Goal: Information Seeking & Learning: Learn about a topic

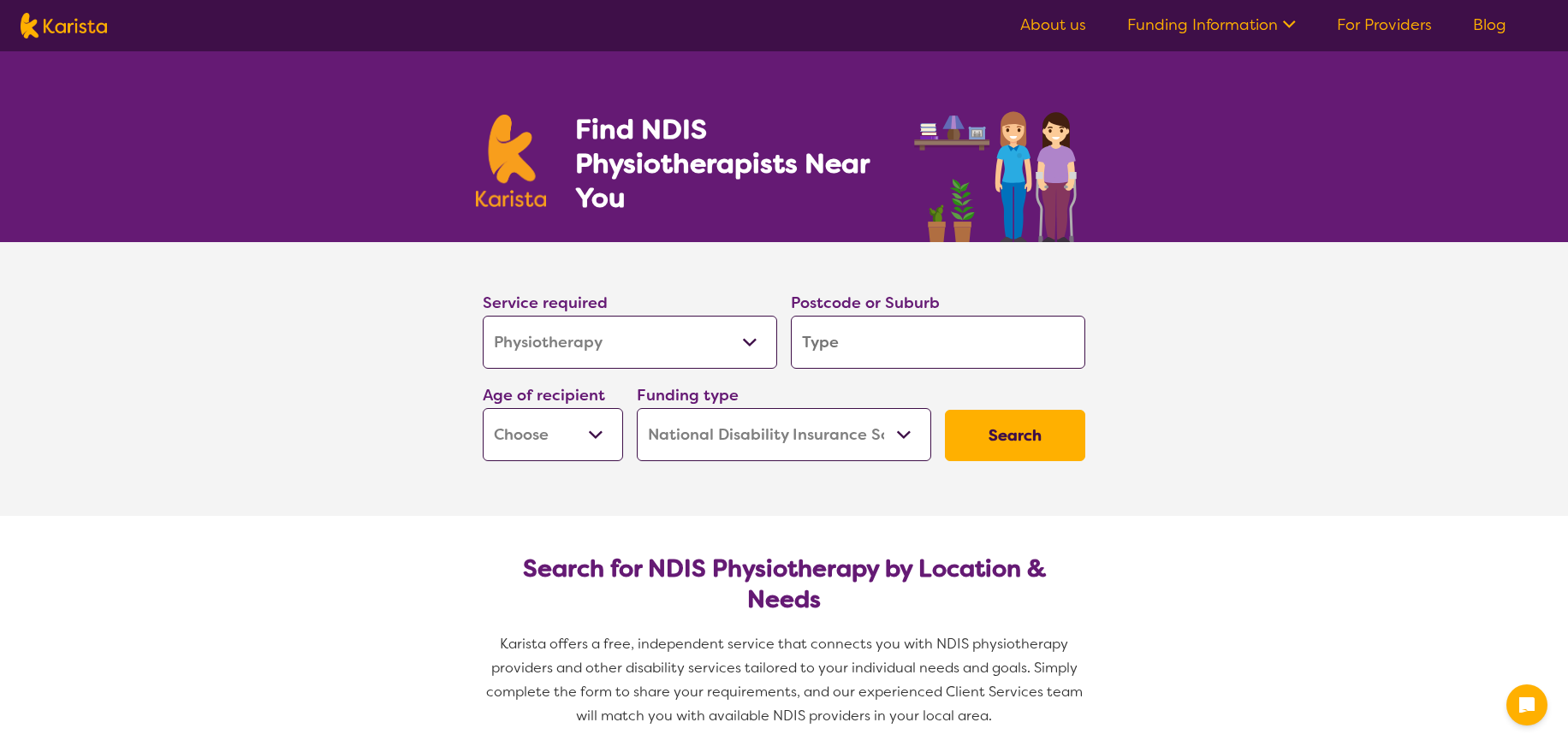
select select "Physiotherapy"
select select "NDIS"
select select "Physiotherapy"
select select "NDIS"
type input "4"
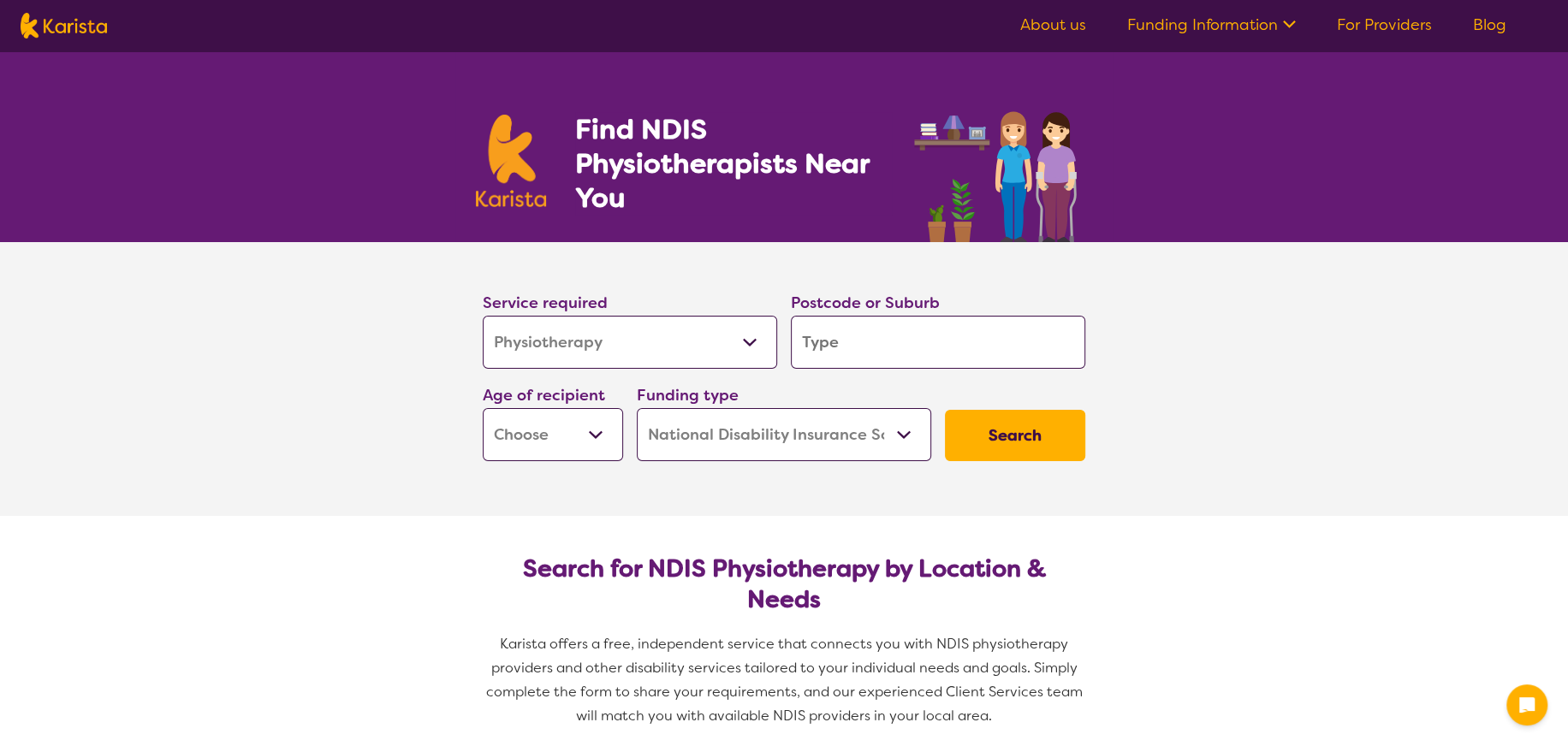
type input "4"
type input "42"
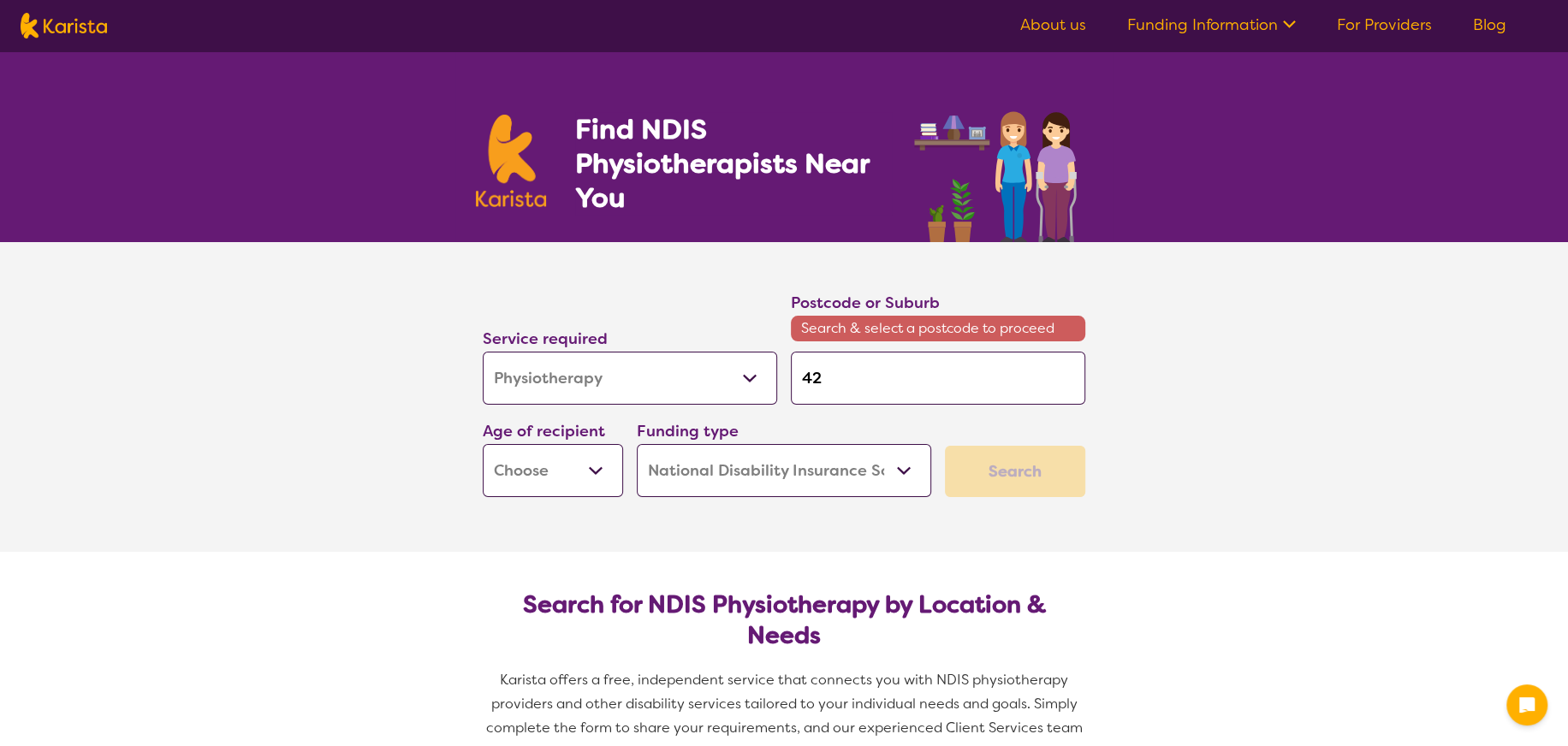
type input "421"
type input "4215"
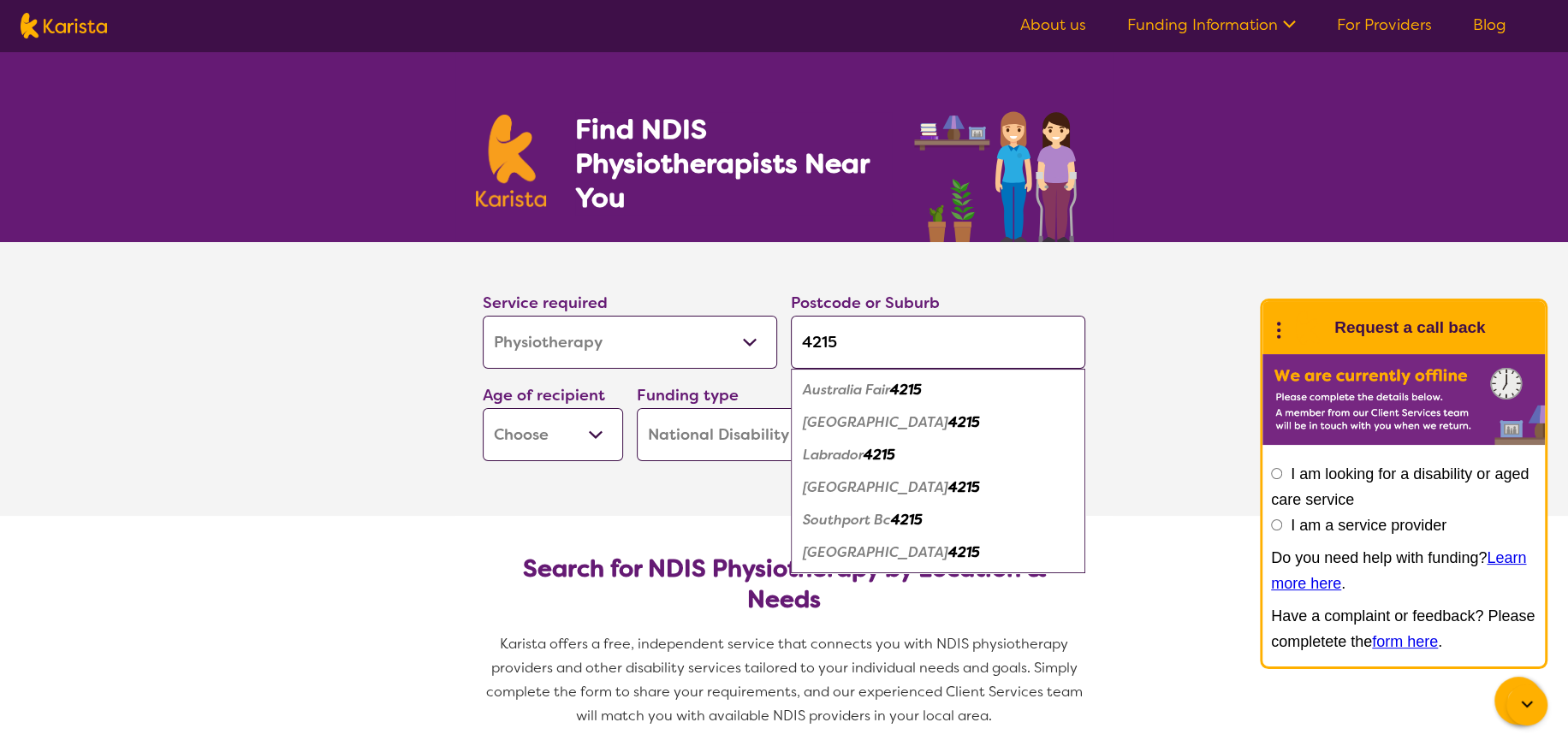
type input "4215"
click at [870, 491] on em "[GEOGRAPHIC_DATA]" at bounding box center [875, 487] width 145 height 18
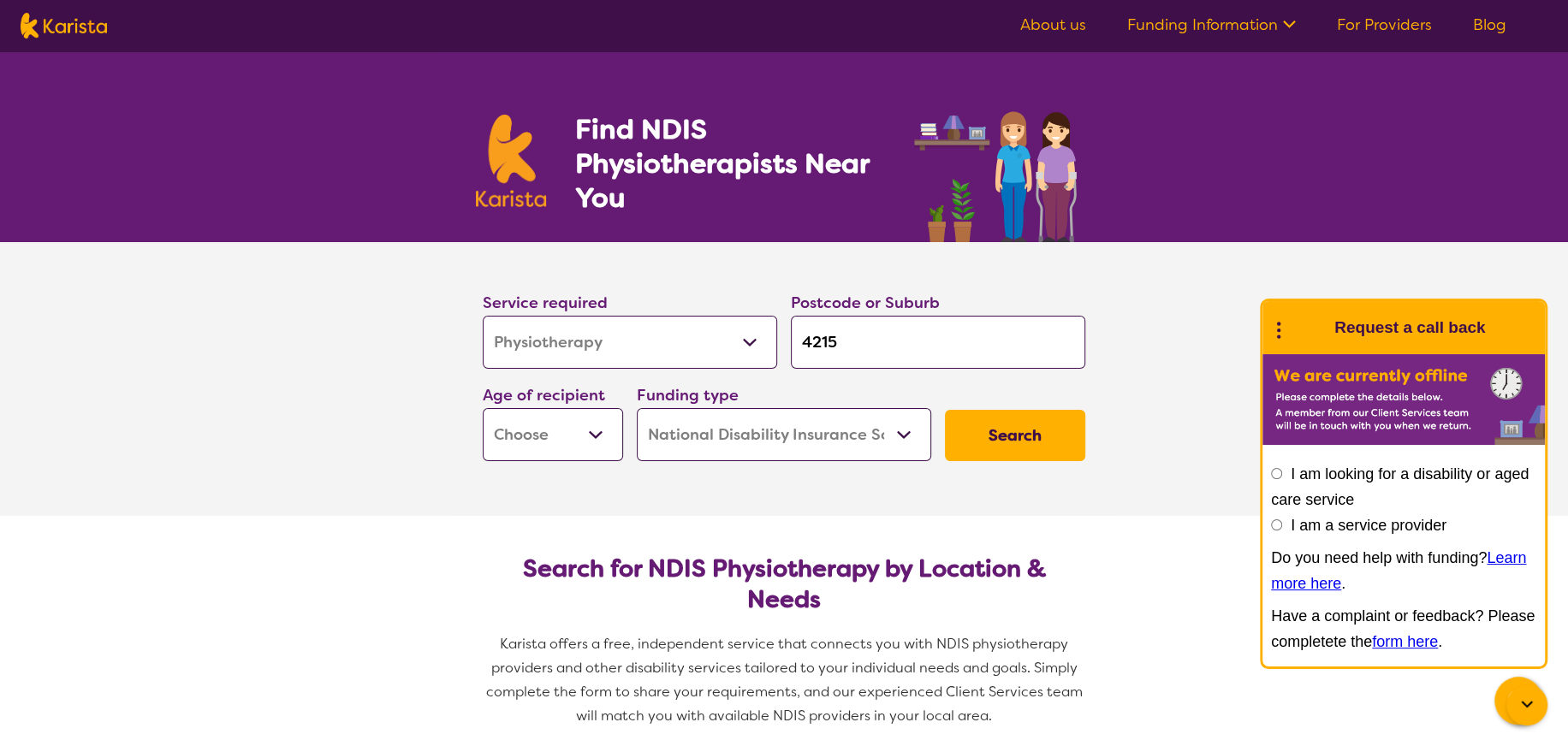
click at [595, 432] on select "Early Childhood - 0 to 9 Child - 10 to 11 Adolescent - 12 to 17 Adult - 18 to 6…" at bounding box center [552, 434] width 140 height 53
select select "AD"
click at [483, 408] on select "Early Childhood - 0 to 9 Child - 10 to 11 Adolescent - 12 to 17 Adult - 18 to 6…" at bounding box center [552, 434] width 140 height 53
select select "AD"
click at [906, 436] on select "Home Care Package (HCP) National Disability Insurance Scheme (NDIS) I don't know" at bounding box center [784, 434] width 294 height 53
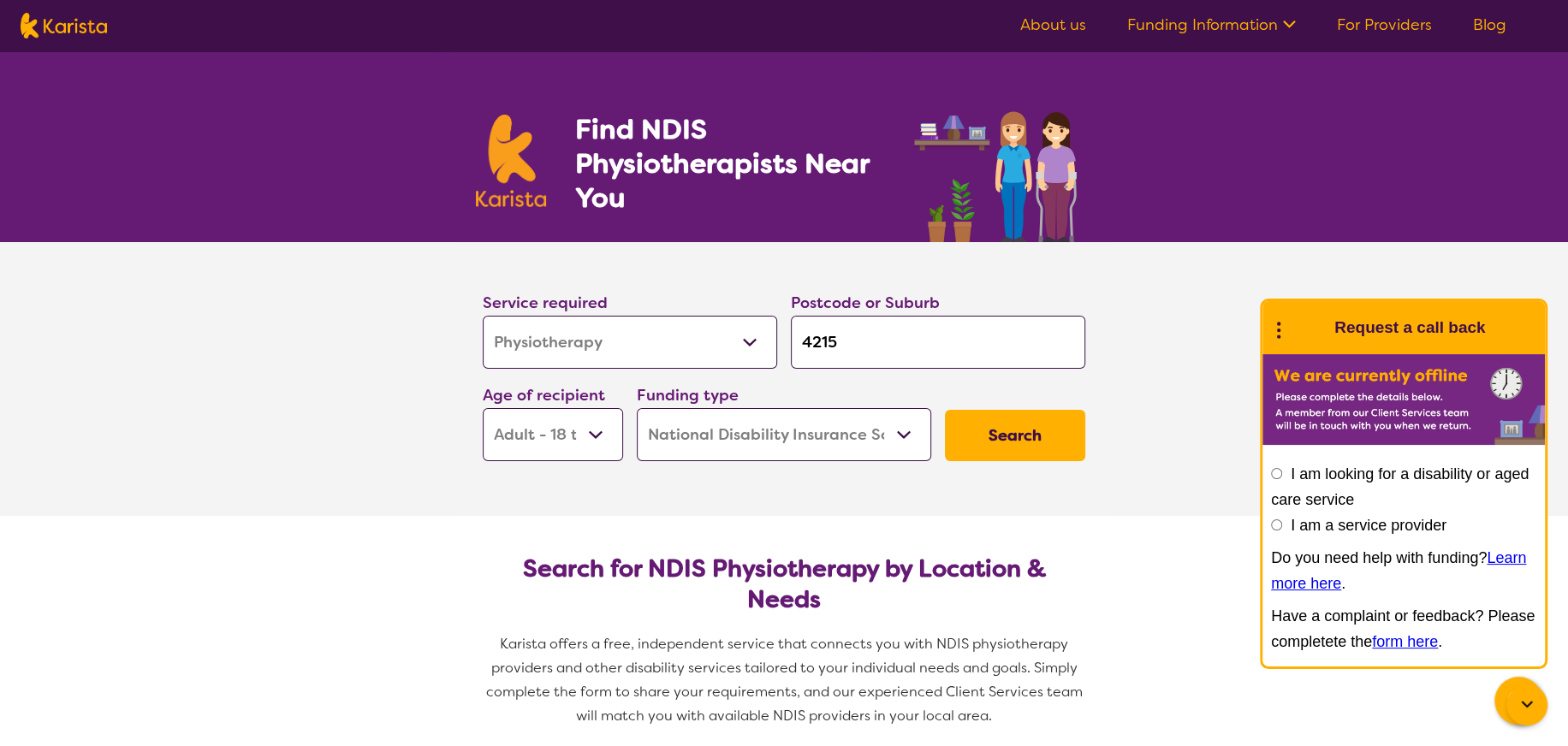
click at [637, 408] on select "Home Care Package (HCP) National Disability Insurance Scheme (NDIS) I don't know" at bounding box center [784, 434] width 294 height 53
click at [1035, 434] on button "Search" at bounding box center [1015, 435] width 140 height 51
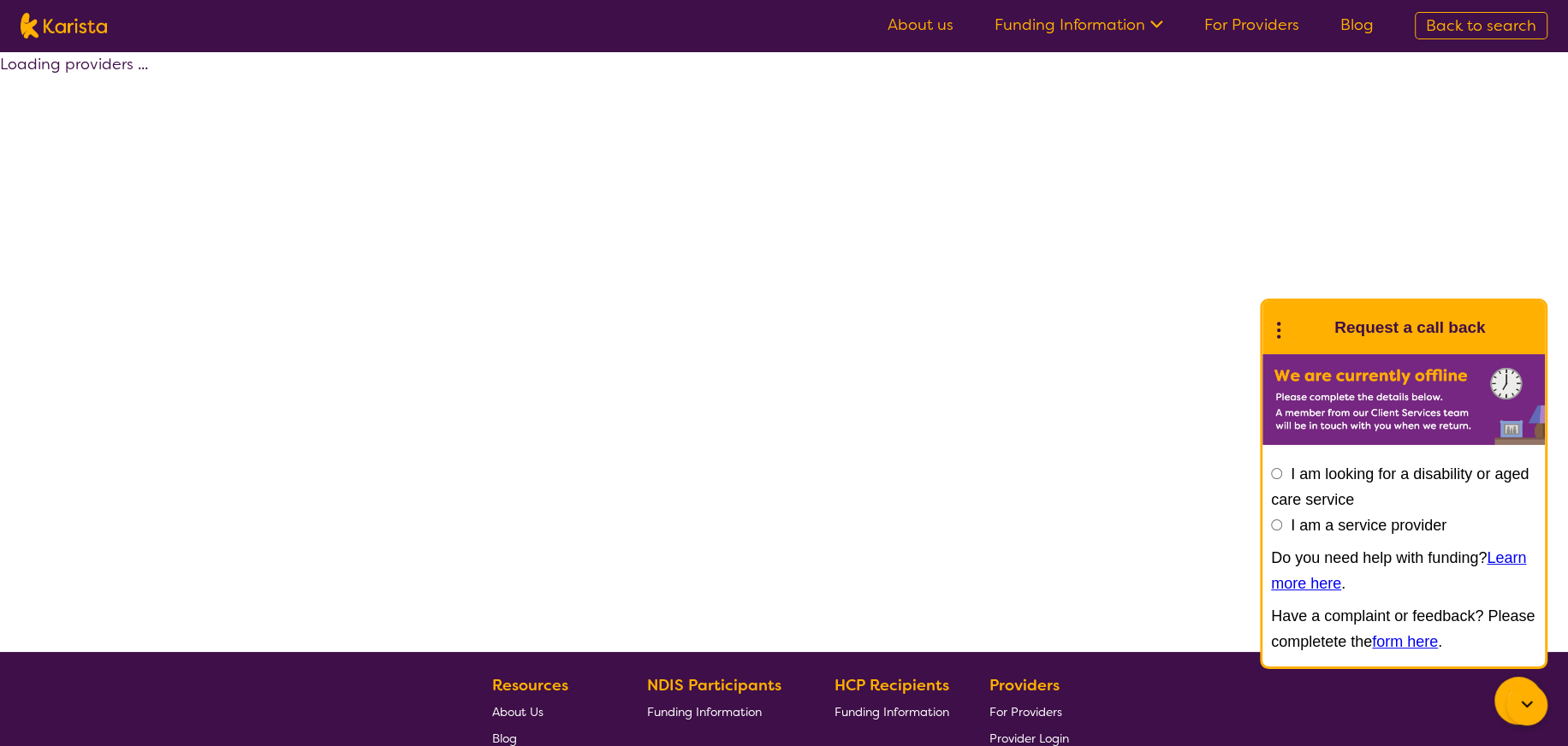
select select "by_score"
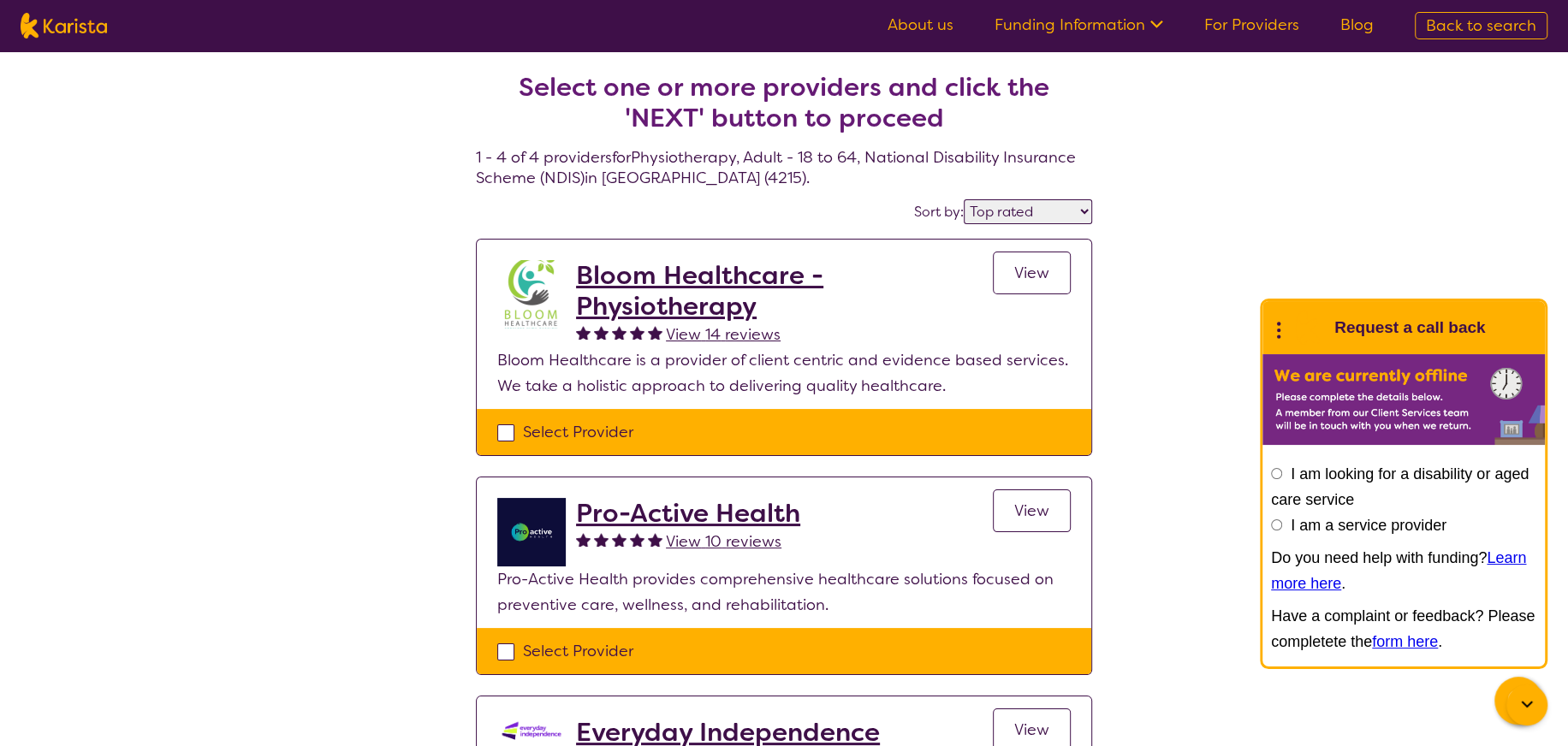
select select "Physiotherapy"
select select "AD"
select select "NDIS"
select select "Physiotherapy"
select select "AD"
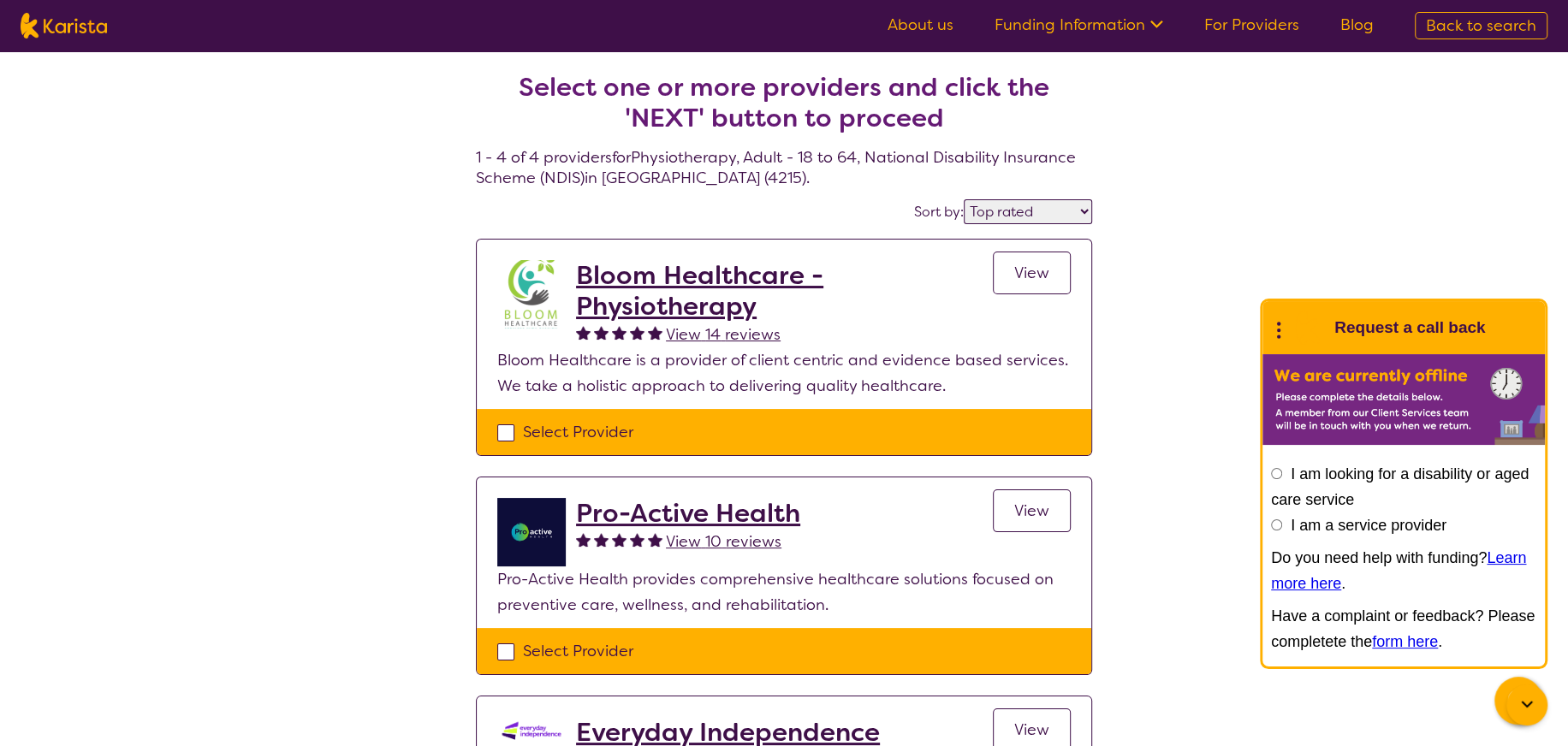
select select "NDIS"
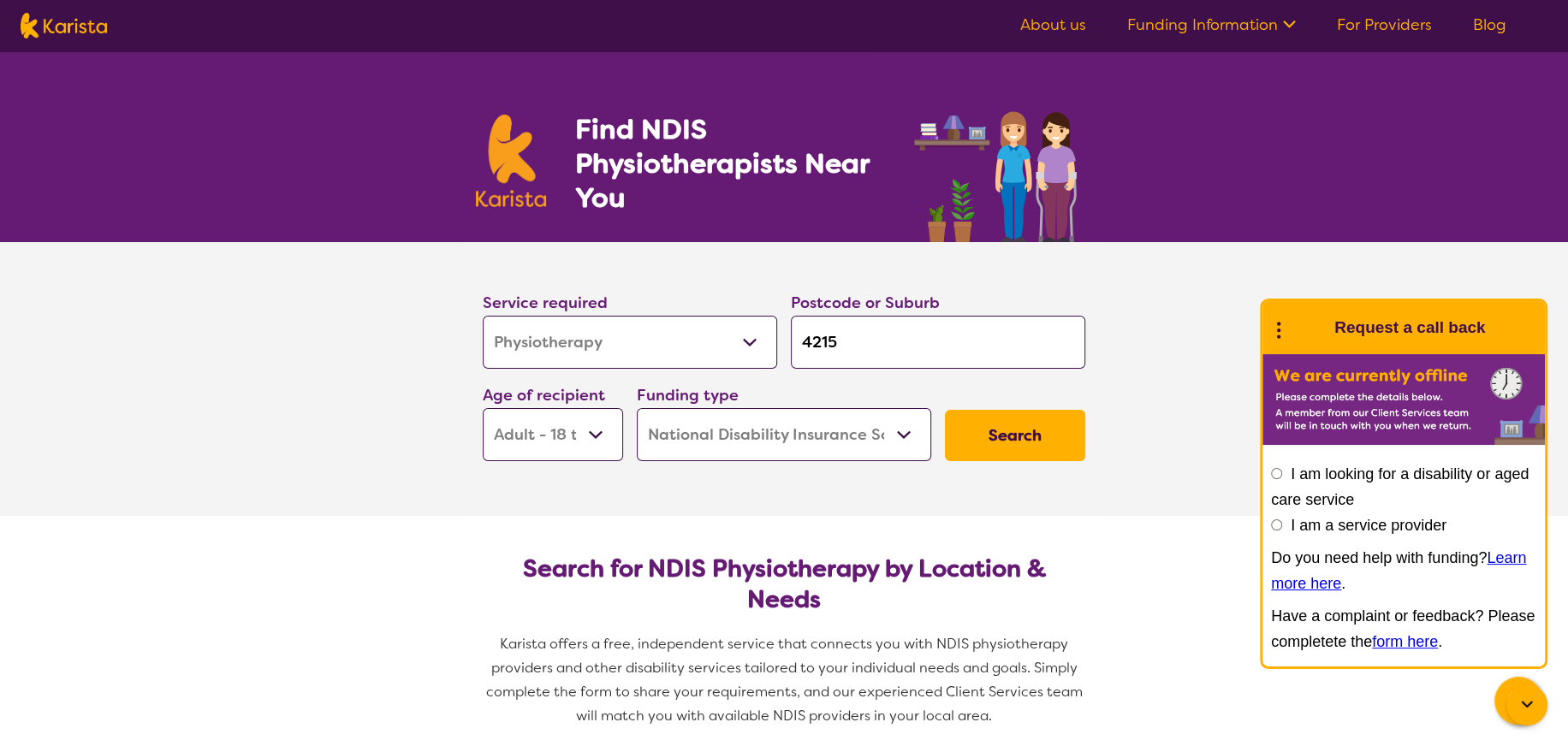
click at [847, 340] on input "4215" at bounding box center [938, 342] width 294 height 53
type input "421"
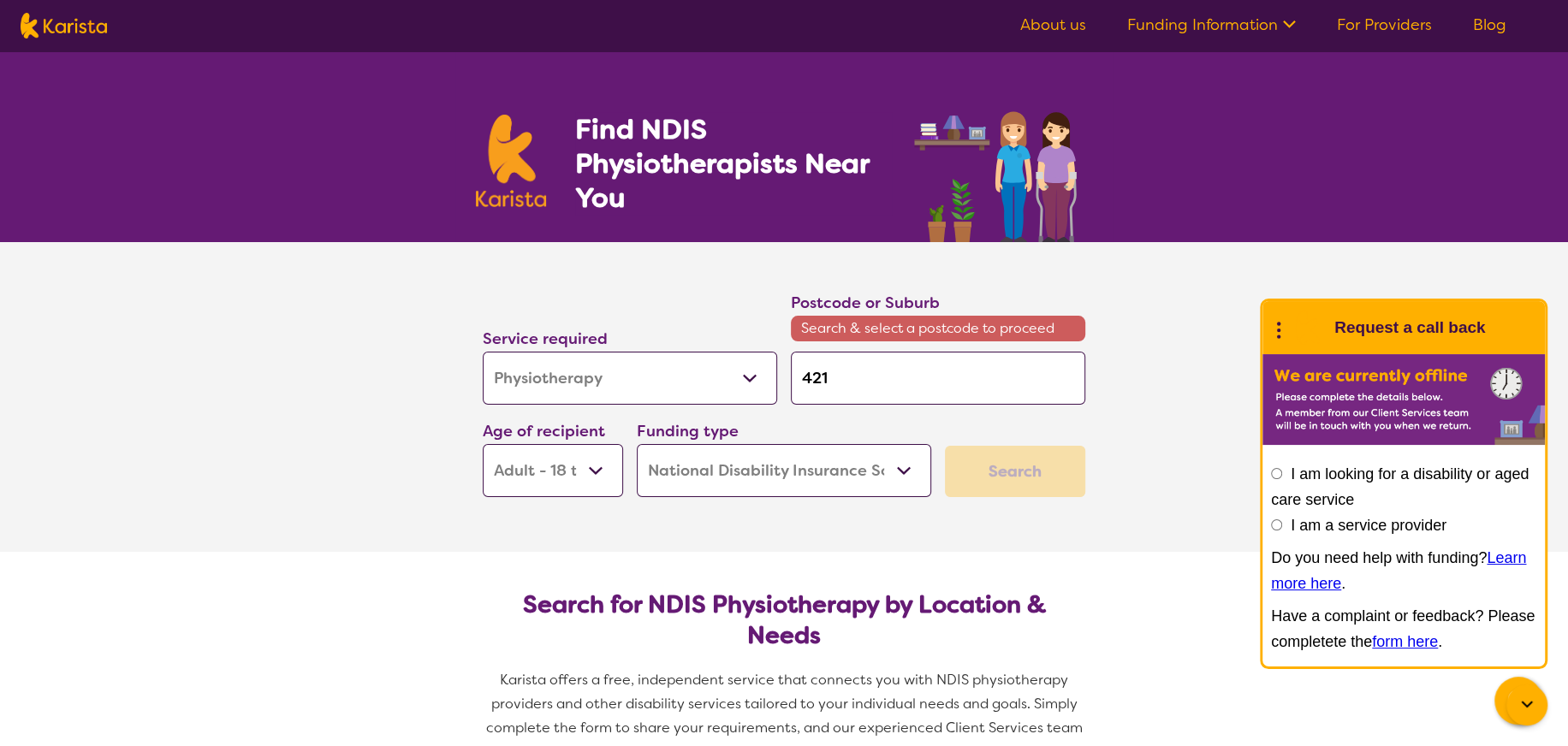
type input "42"
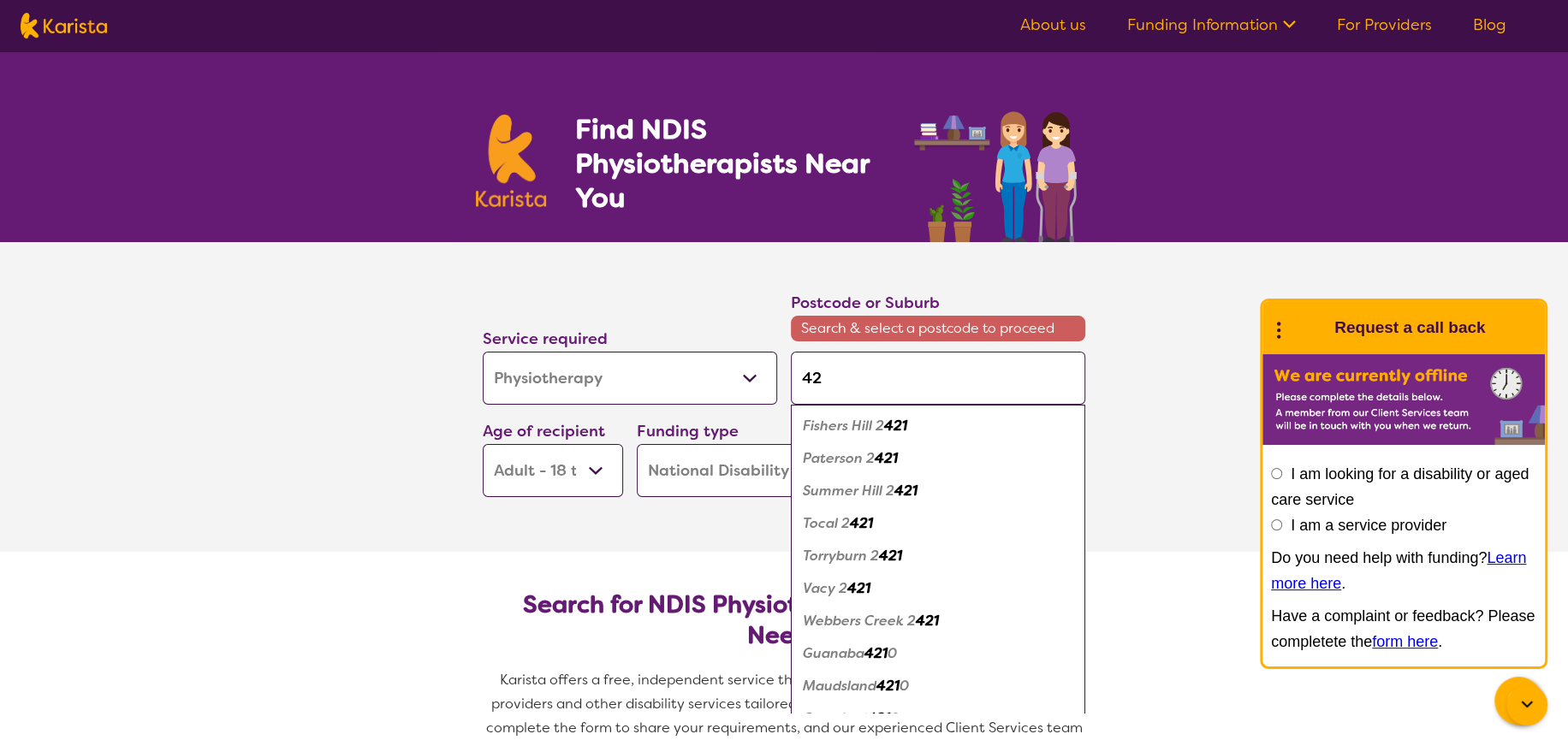
type input "4"
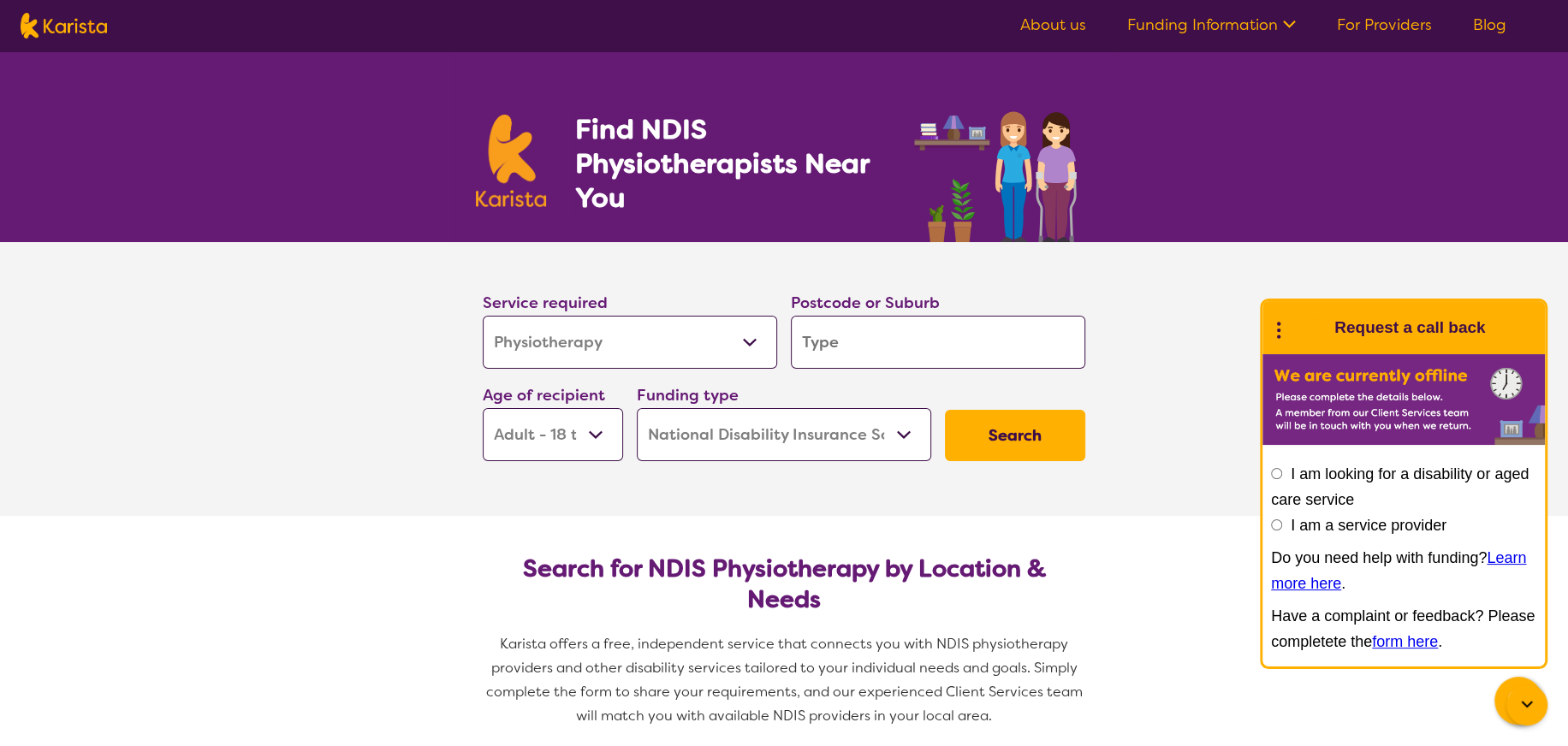
type input "4"
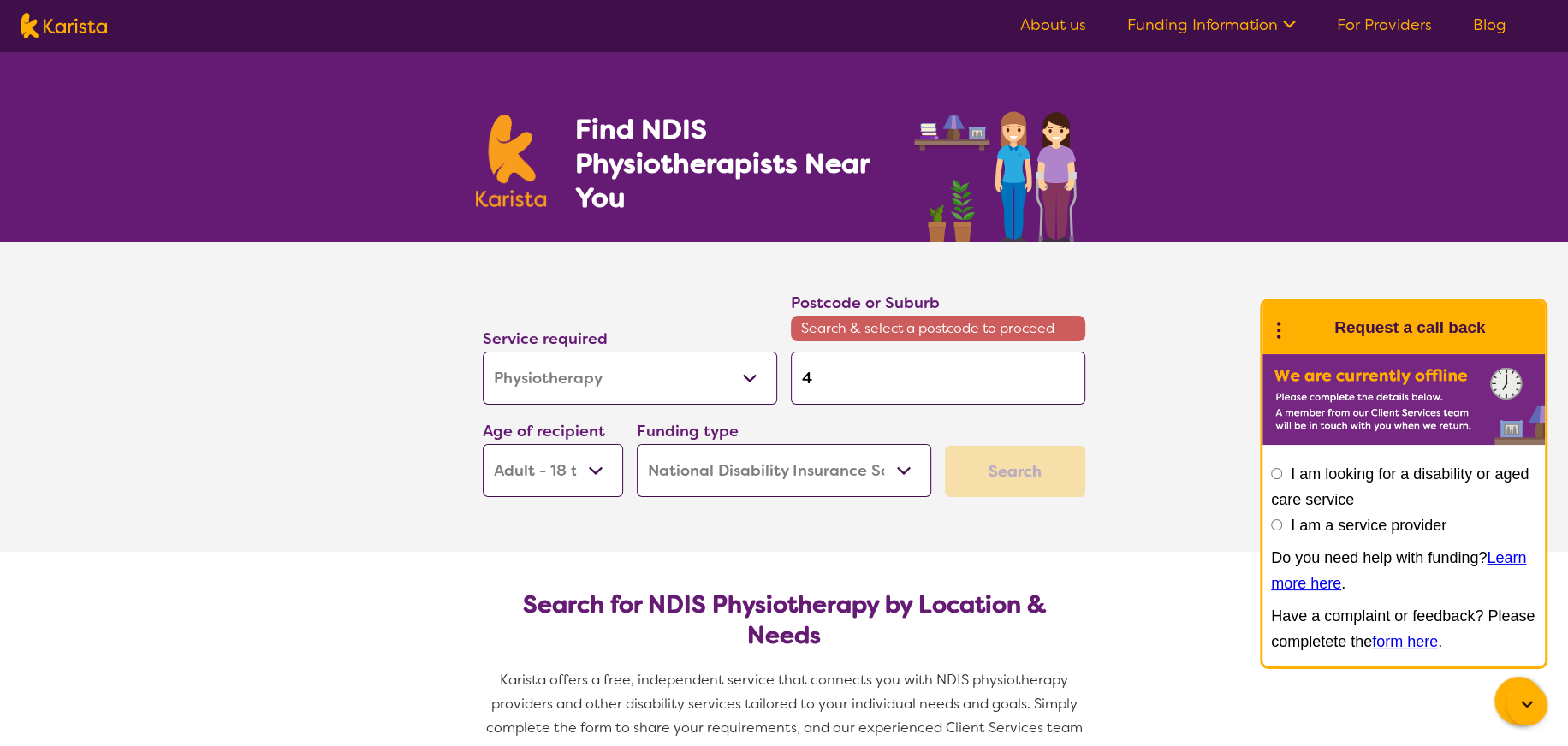
type input "42"
type input "421"
type input "4215"
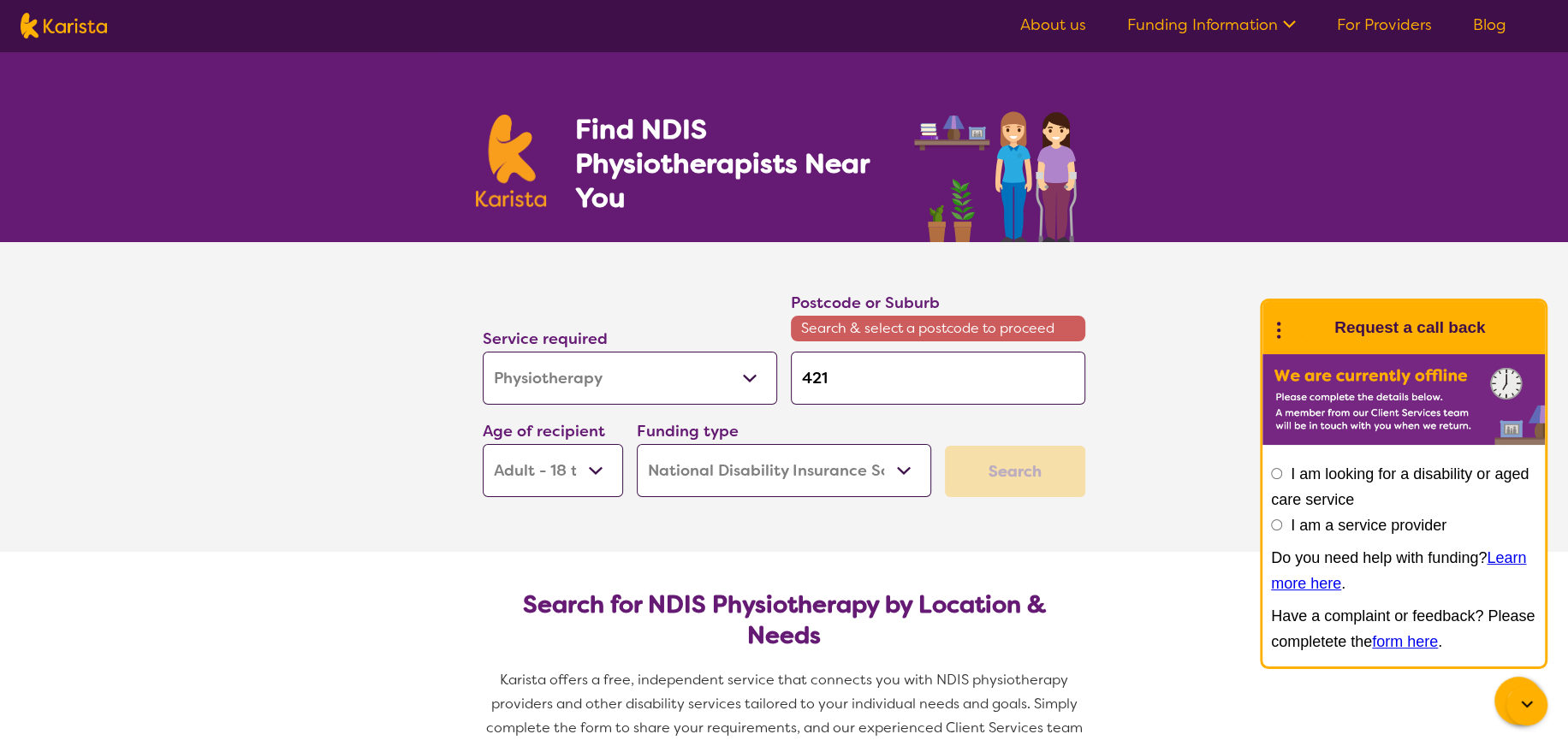
type input "4215"
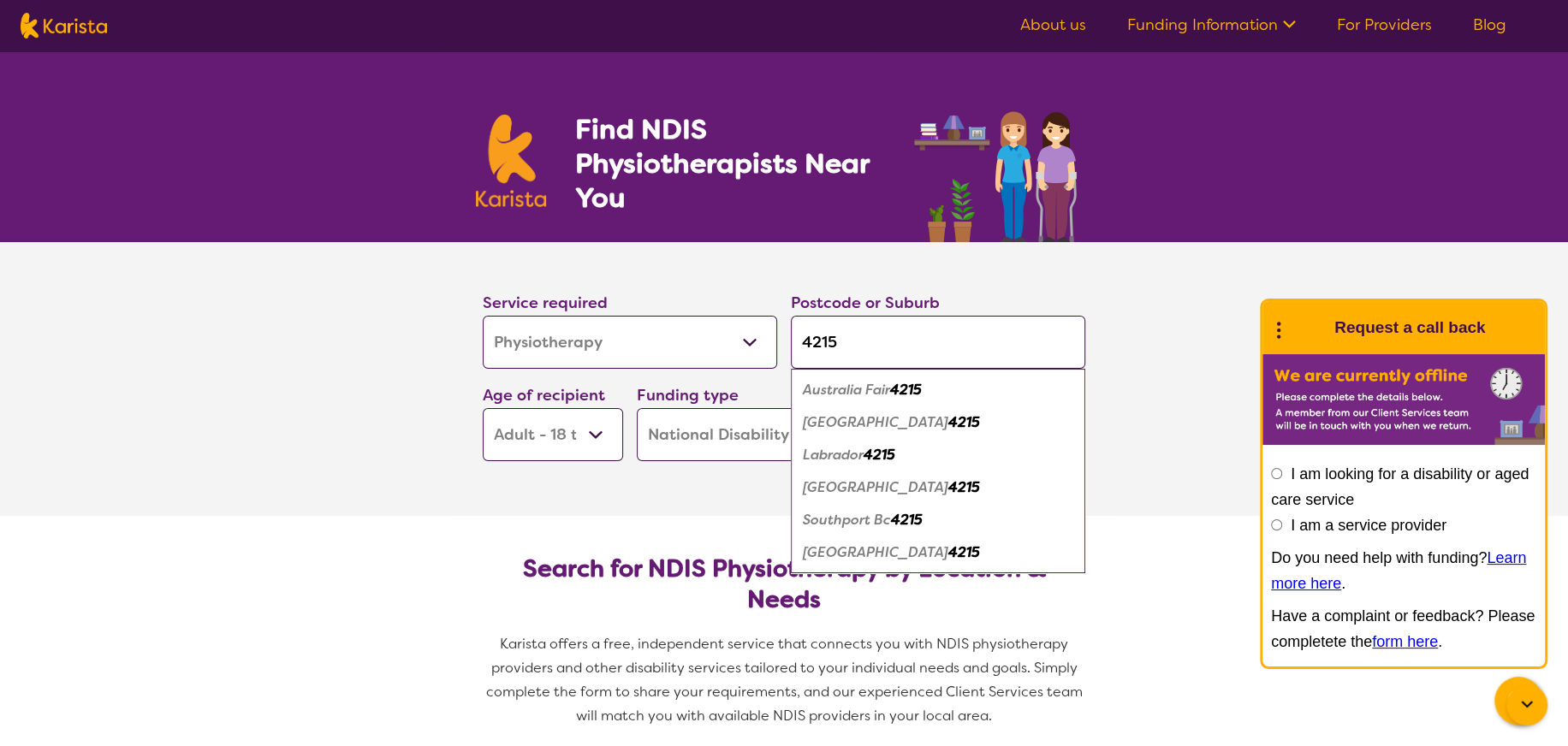
click at [878, 449] on em "4215" at bounding box center [879, 454] width 32 height 18
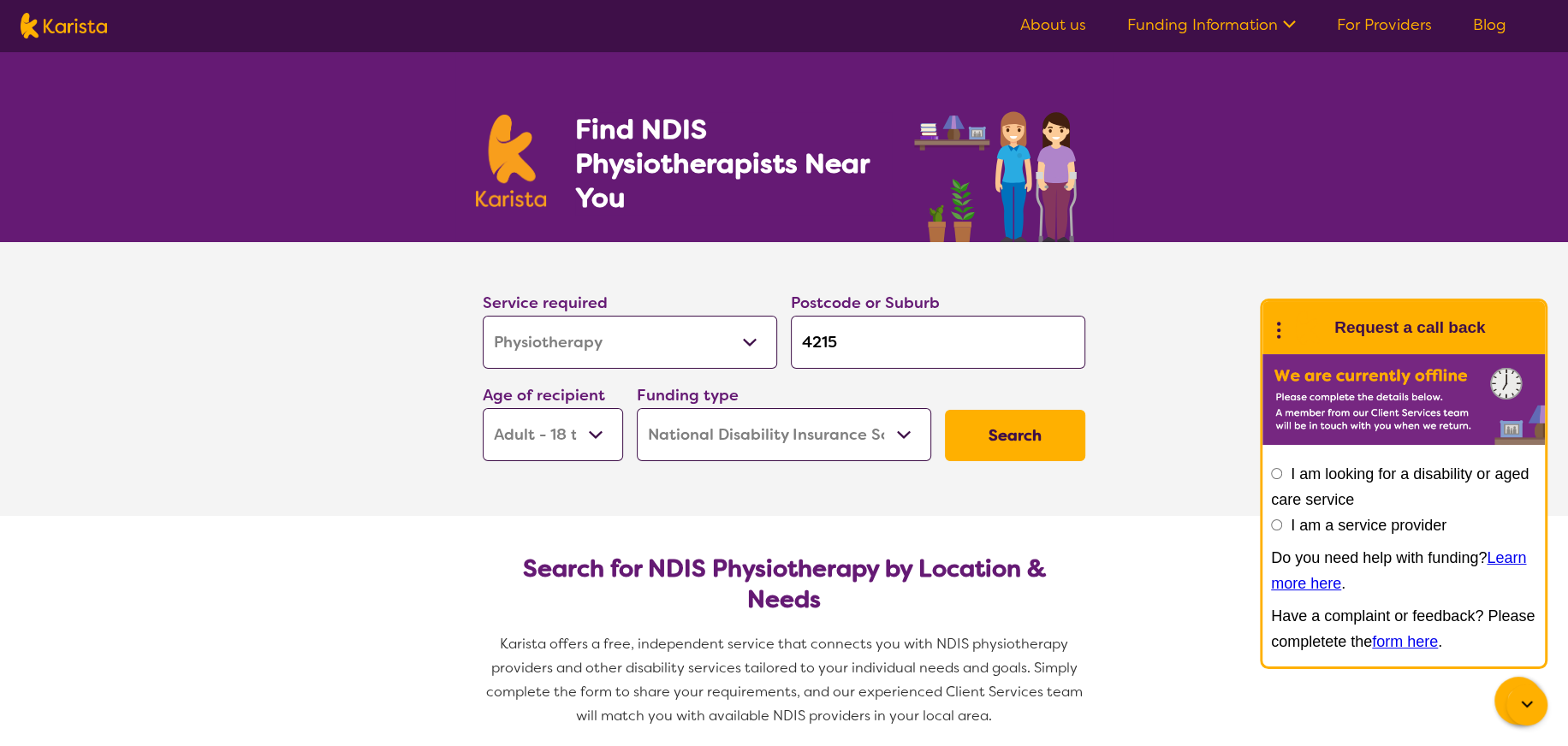
click at [1039, 435] on button "Search" at bounding box center [1015, 435] width 140 height 51
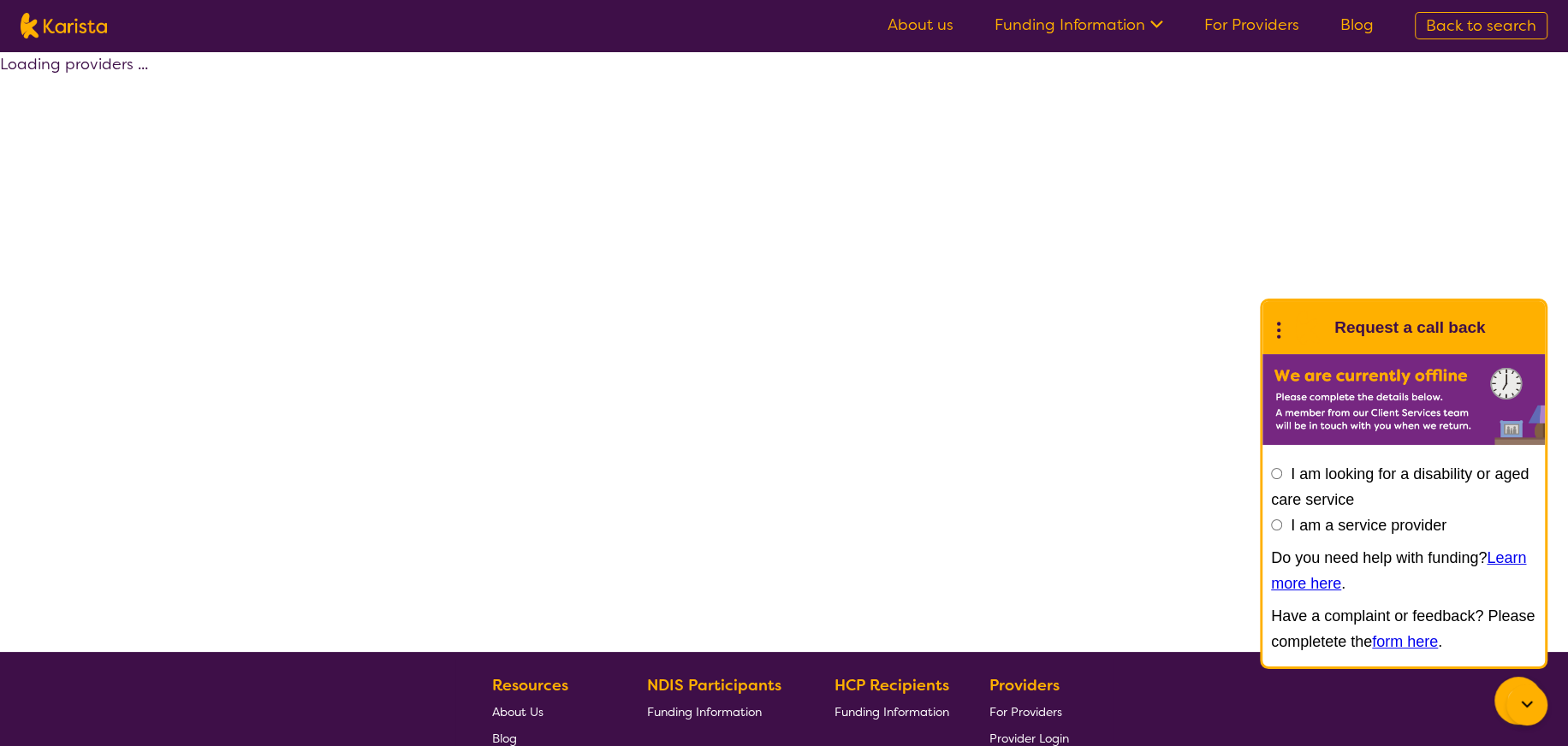
select select "by_score"
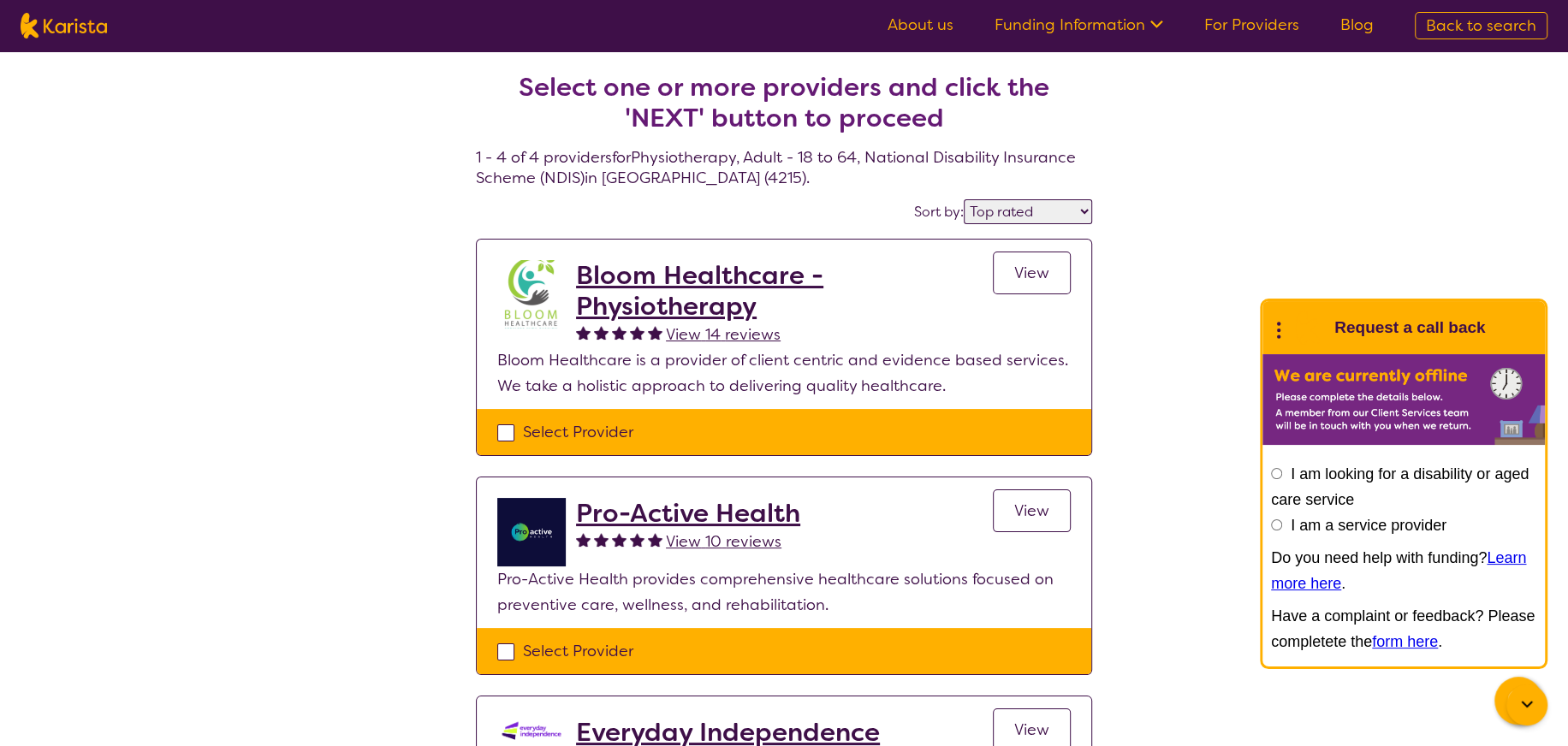
select select "Physiotherapy"
select select "AD"
select select "NDIS"
select select "Physiotherapy"
select select "AD"
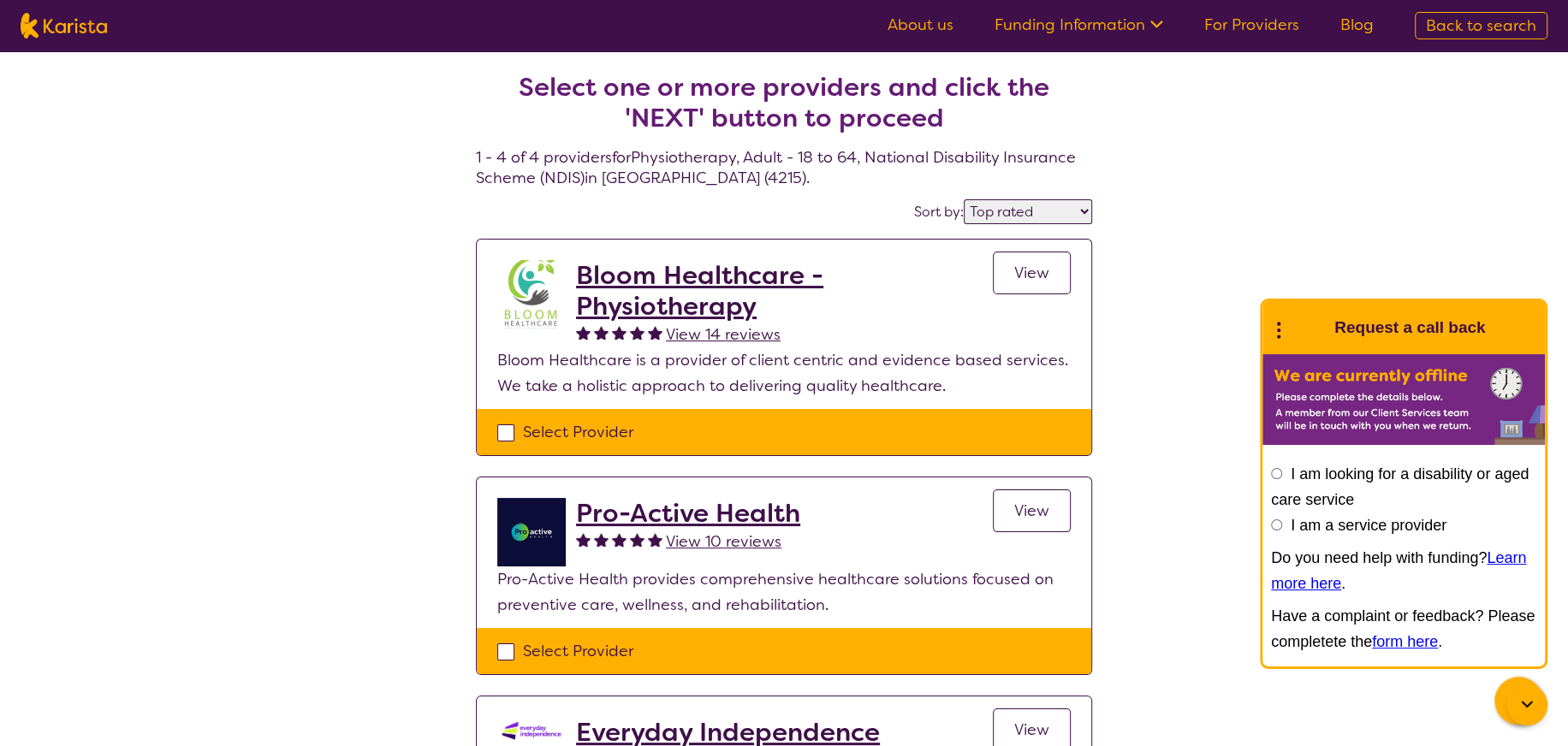
select select "NDIS"
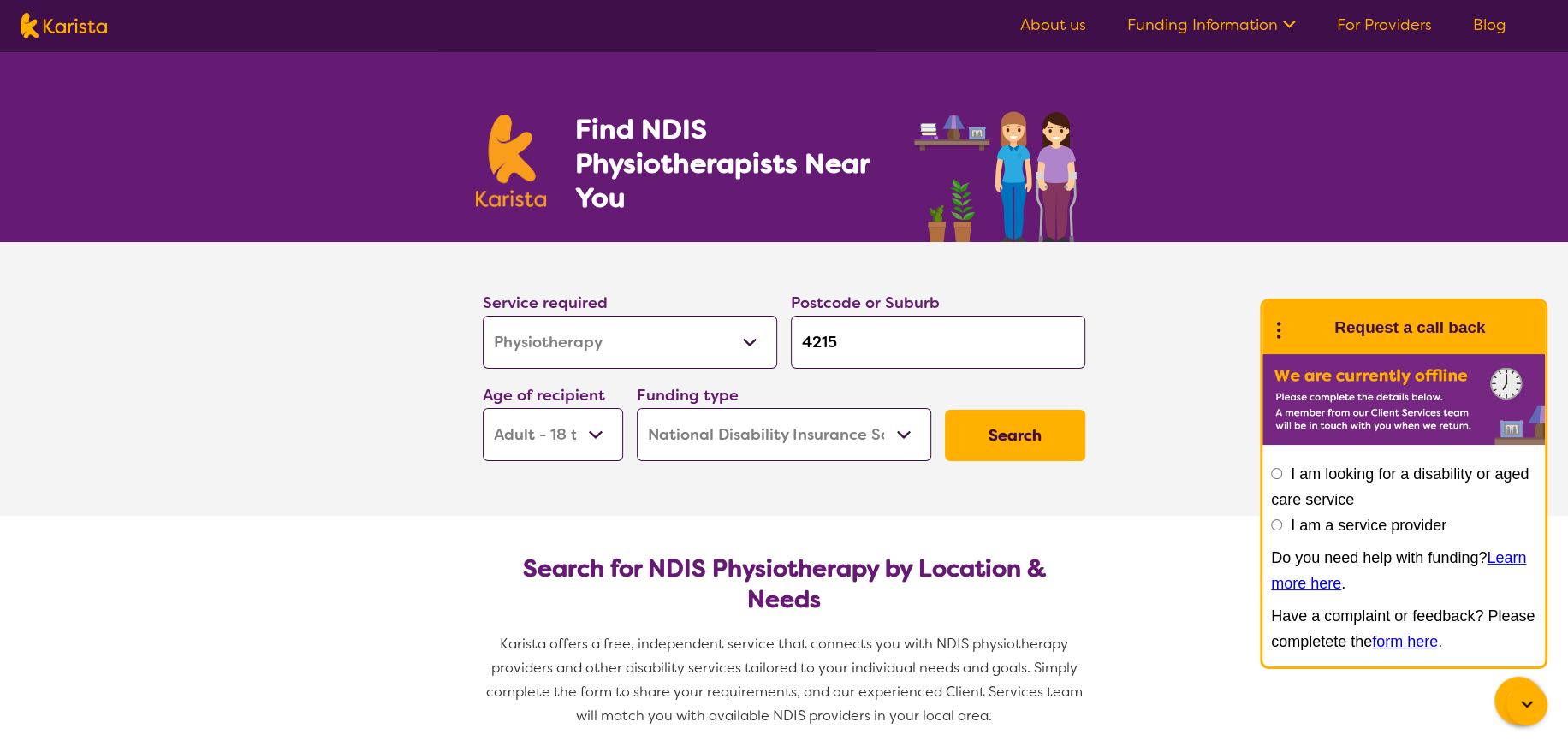
click at [757, 340] on select "Allied Health Assistant Assessment ([MEDICAL_DATA] or [MEDICAL_DATA]) Behaviour…" at bounding box center [630, 342] width 294 height 53
select select "Psychology"
click at [483, 315] on select "Allied Health Assistant Assessment ([MEDICAL_DATA] or [MEDICAL_DATA]) Behaviour…" at bounding box center [630, 342] width 294 height 53
select select "Psychology"
click at [1002, 434] on button "Search" at bounding box center [1015, 435] width 140 height 51
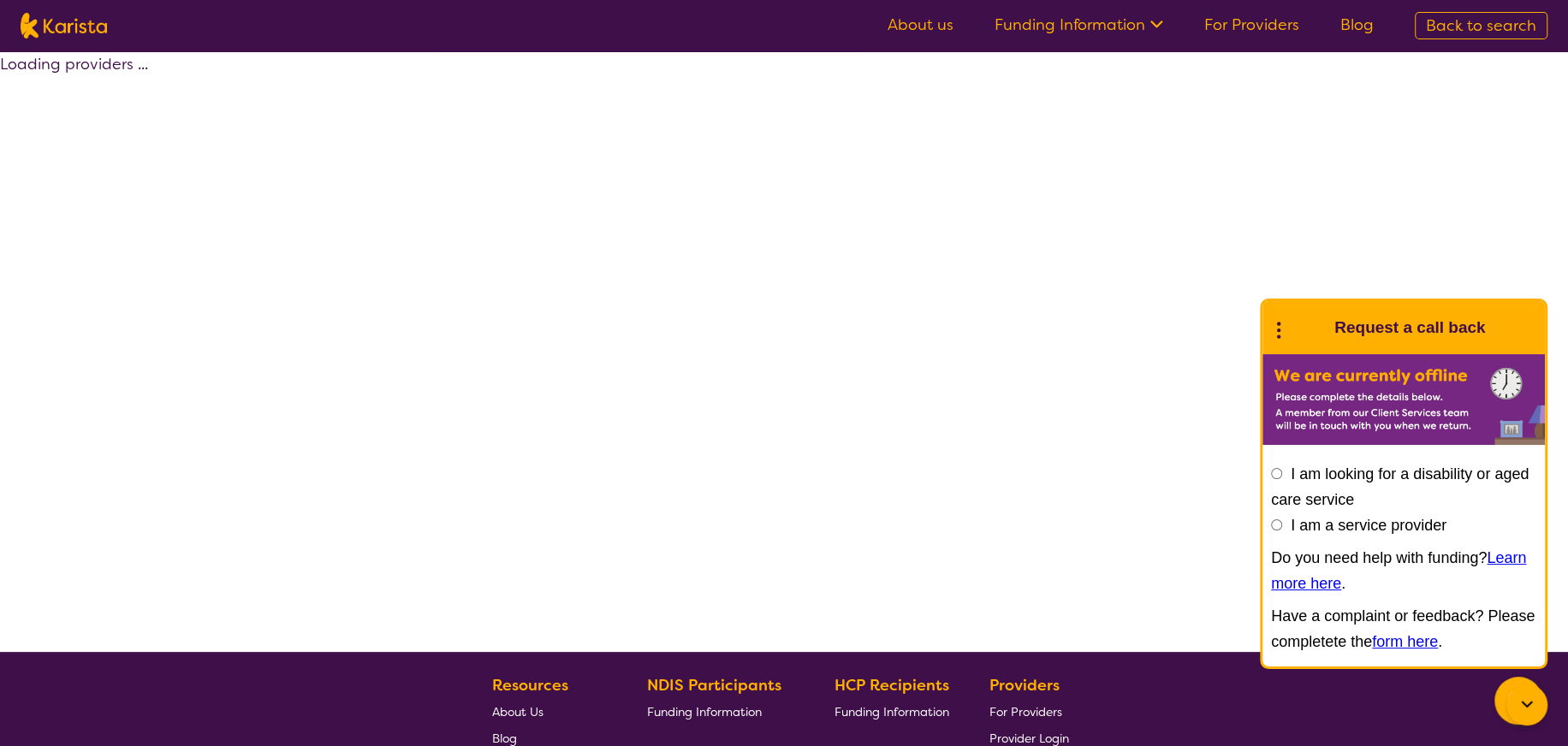
select select "by_score"
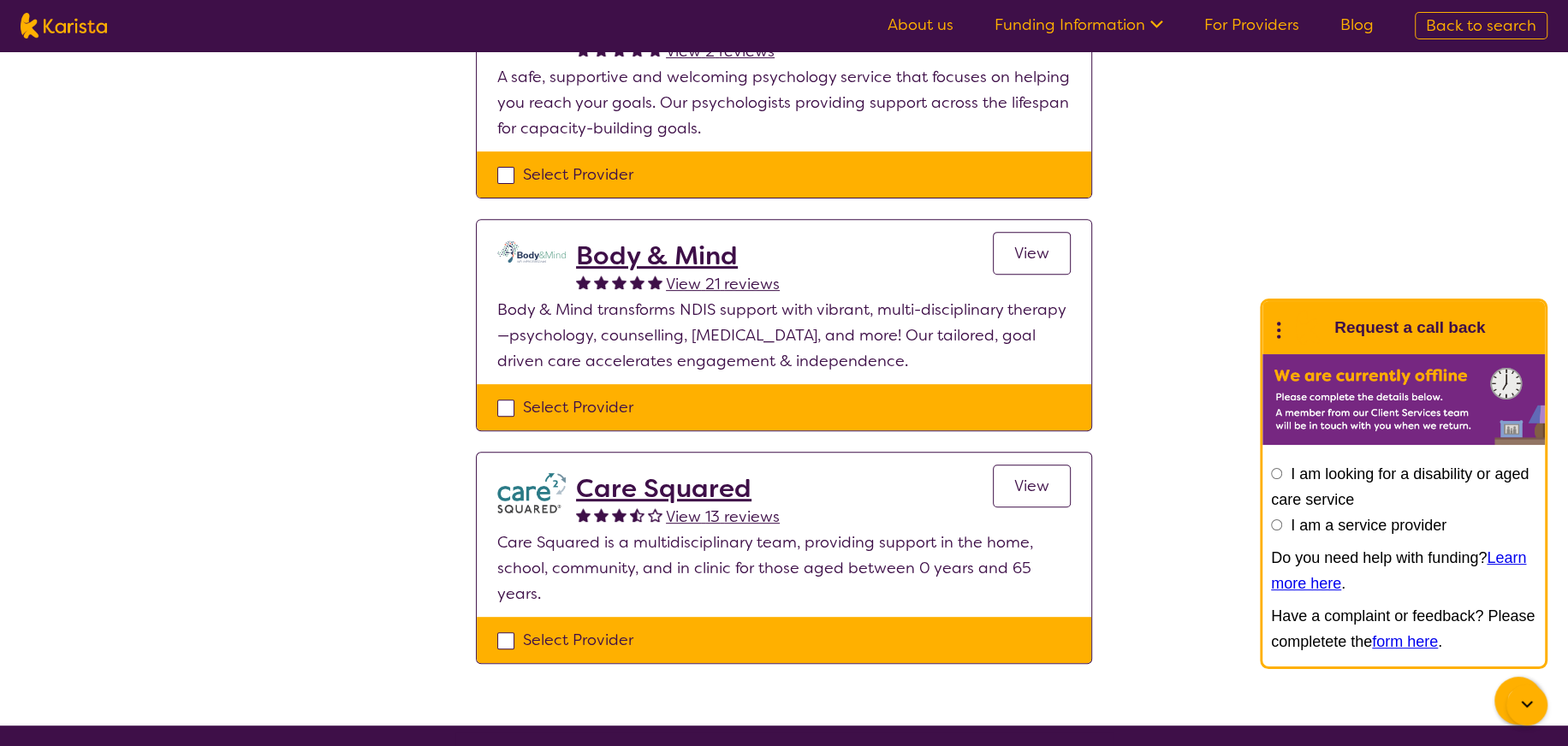
scroll to position [513, 0]
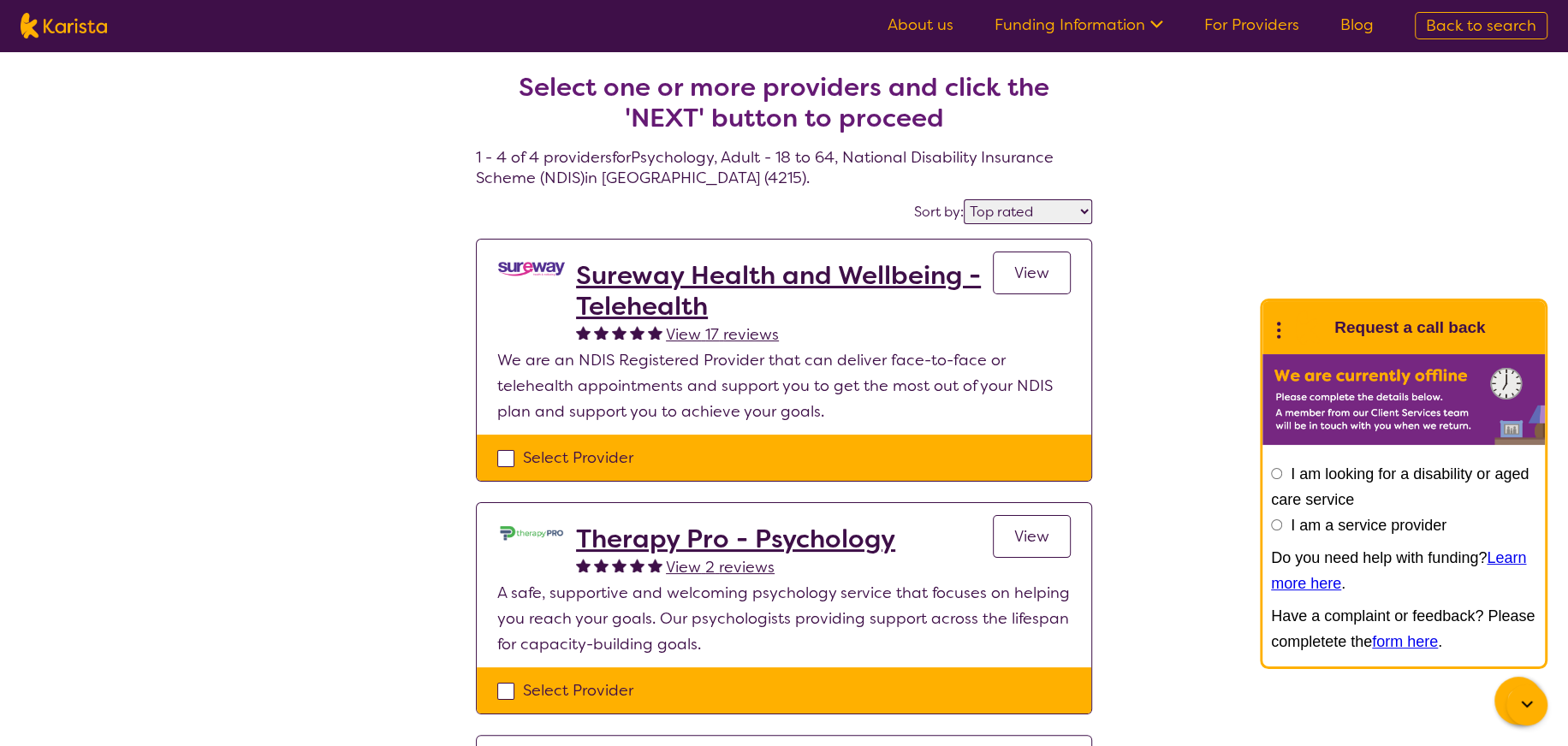
select select "Physiotherapy"
select select "AD"
select select "NDIS"
select select "Physiotherapy"
select select "AD"
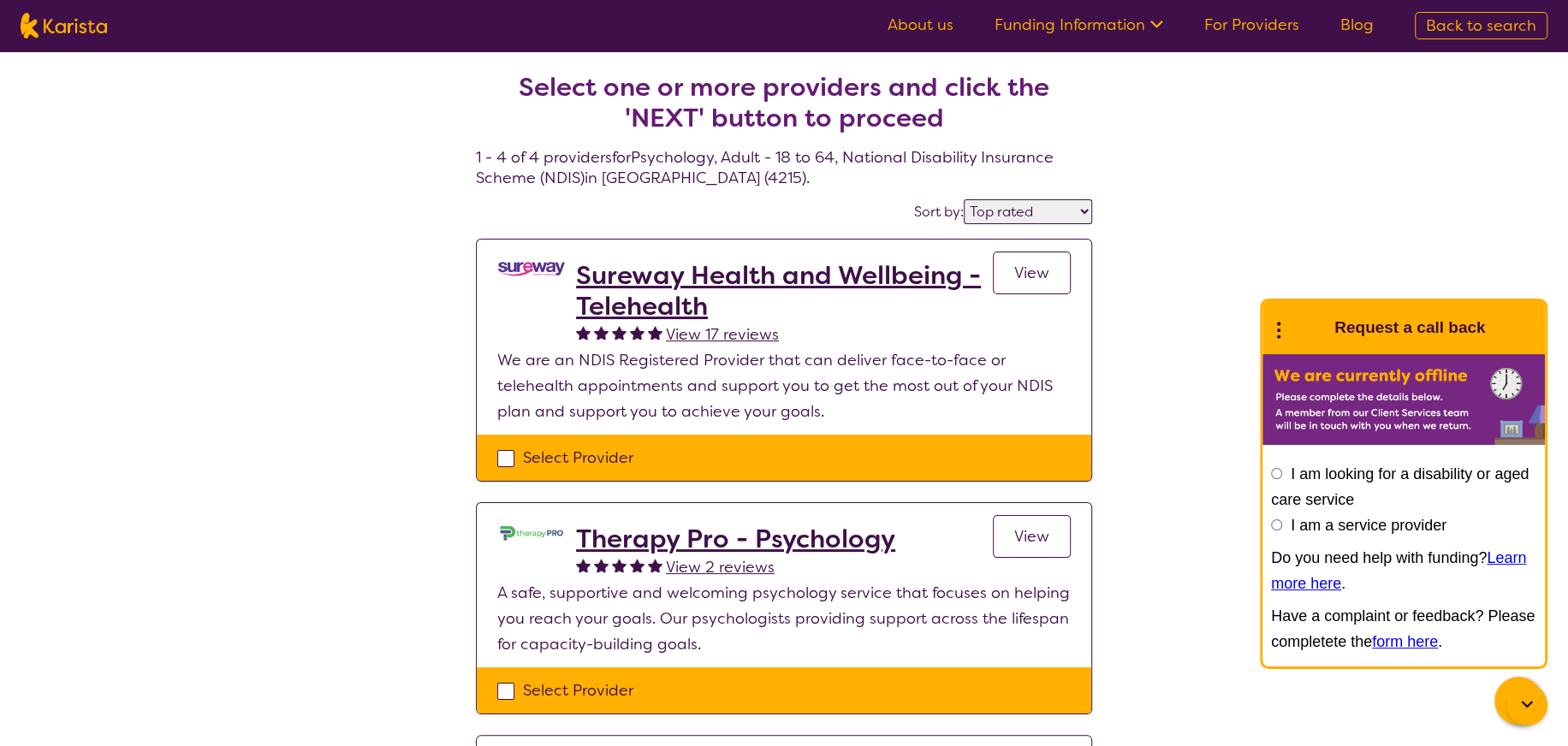
select select "NDIS"
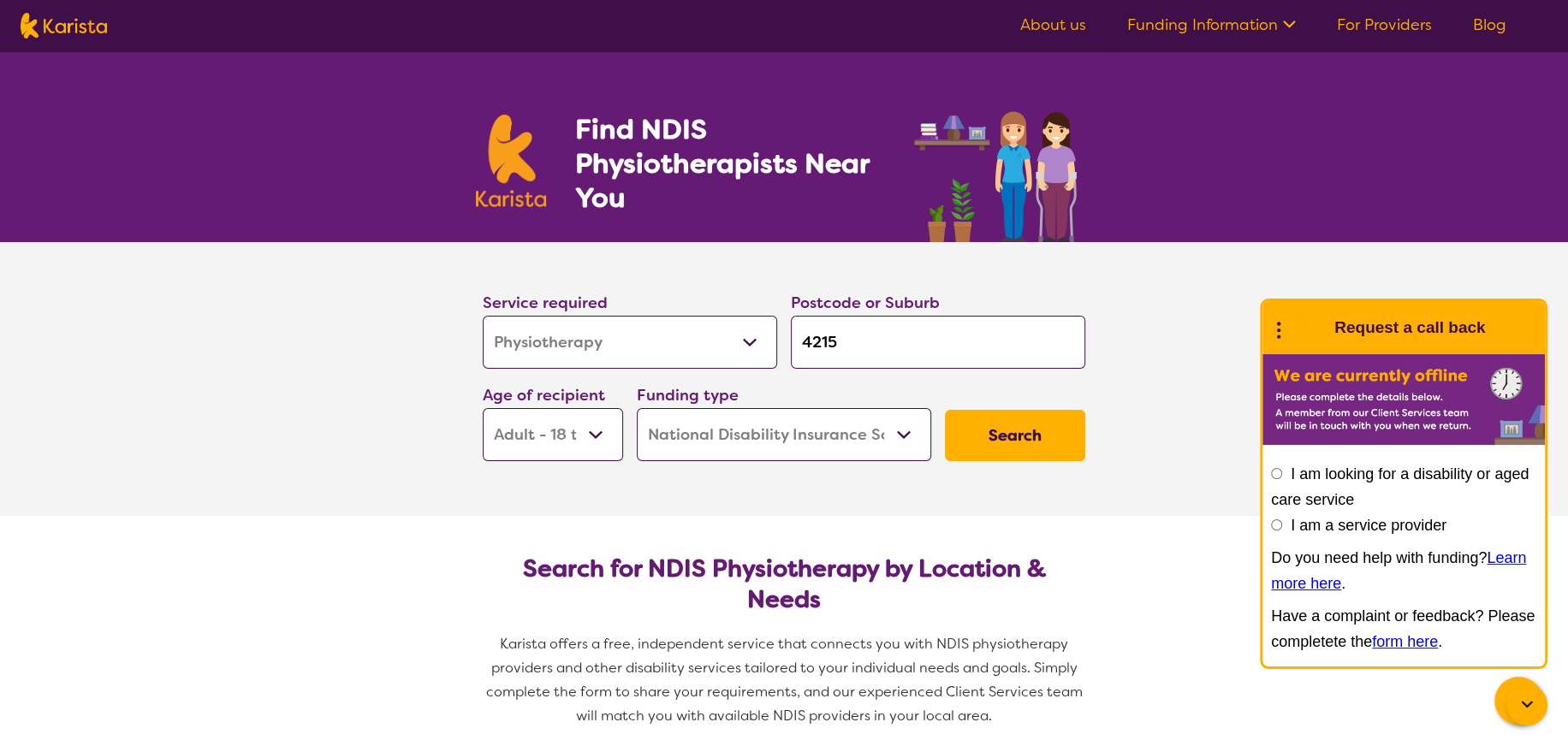
click at [609, 344] on select "Allied Health Assistant Assessment ([MEDICAL_DATA] or [MEDICAL_DATA]) Behaviour…" at bounding box center [630, 342] width 294 height 53
click at [483, 315] on select "Allied Health Assistant Assessment ([MEDICAL_DATA] or [MEDICAL_DATA]) Behaviour…" at bounding box center [630, 342] width 294 height 53
click at [1013, 443] on button "Search" at bounding box center [1015, 435] width 140 height 51
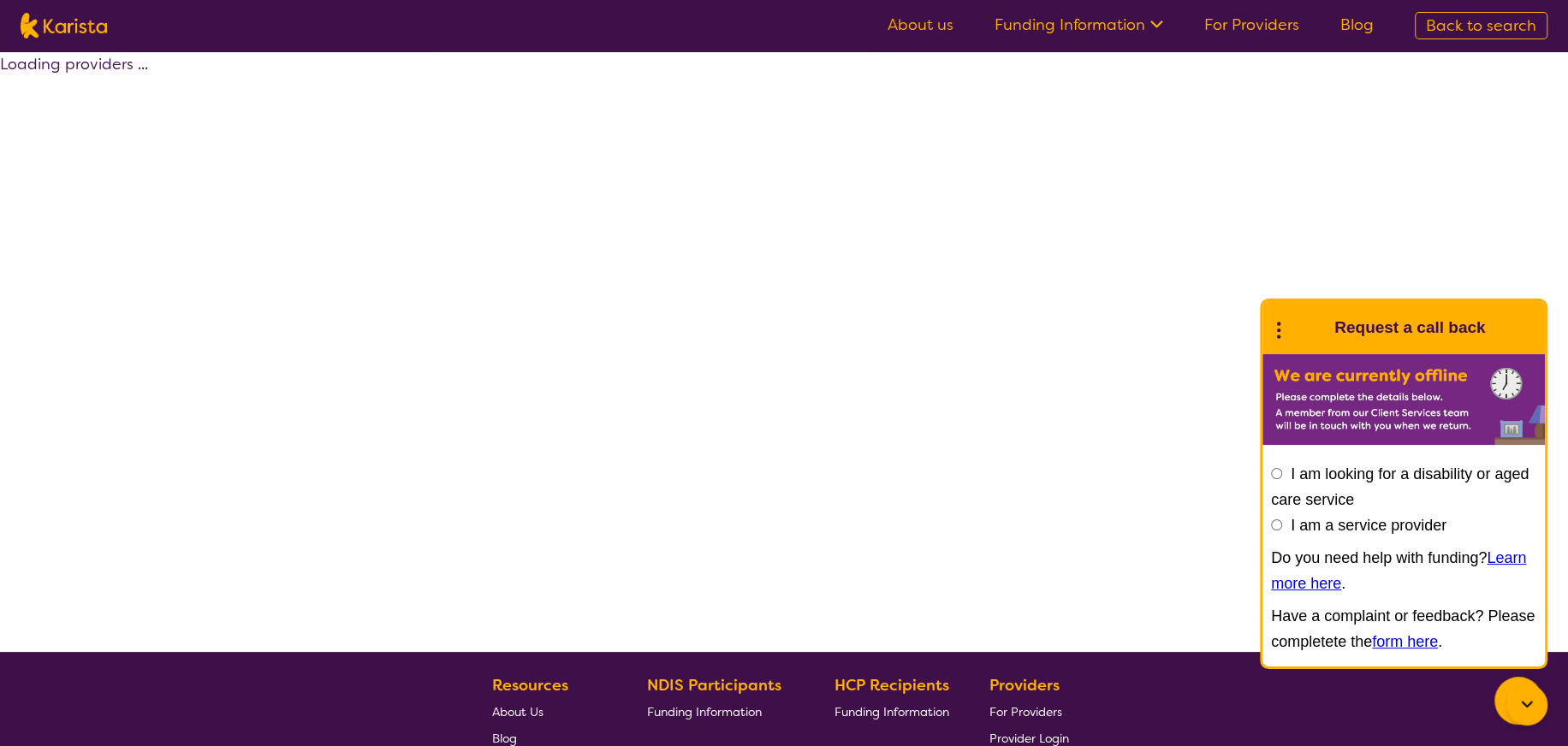
select select "by_score"
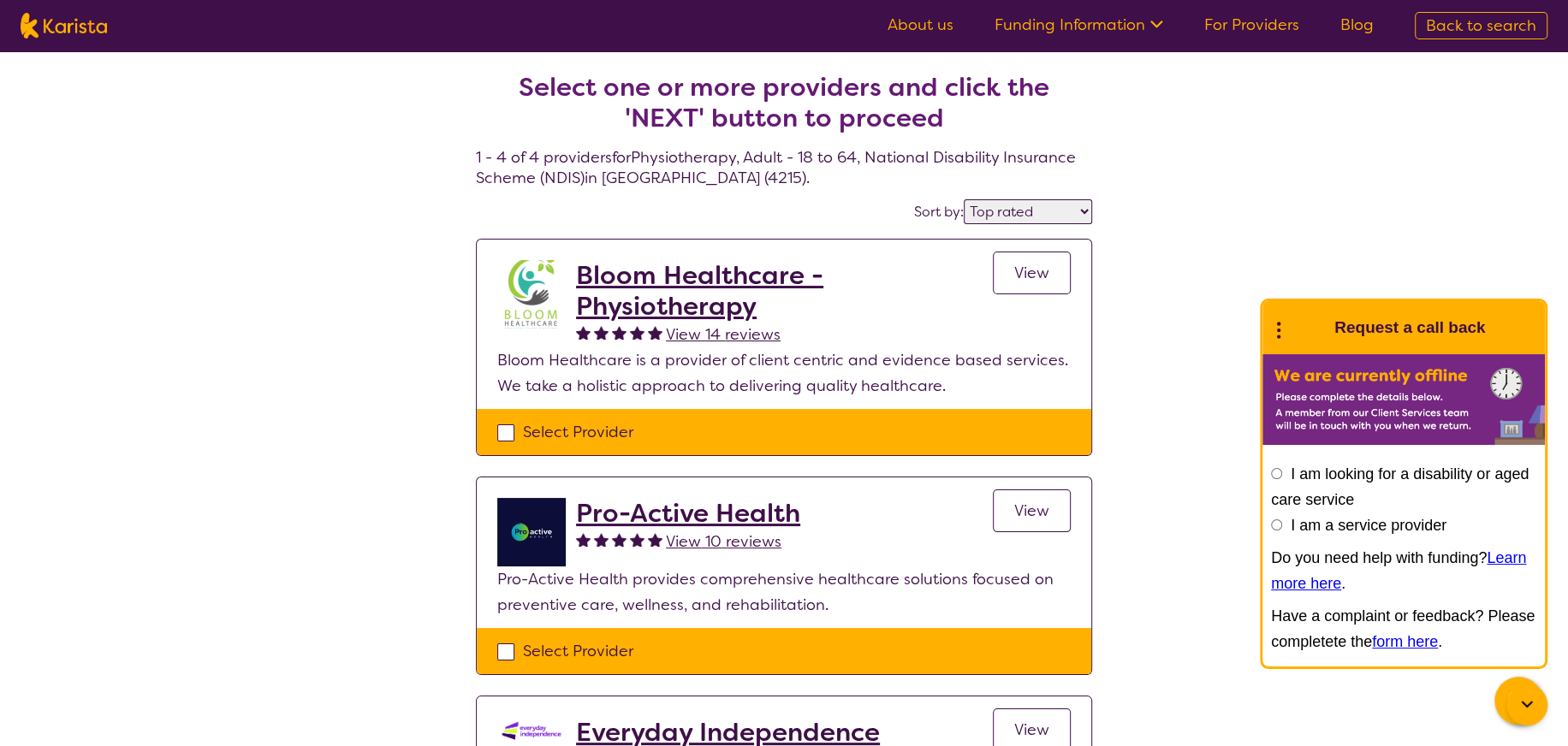
select select "Physiotherapy"
select select "AD"
select select "NDIS"
select select "Physiotherapy"
select select "AD"
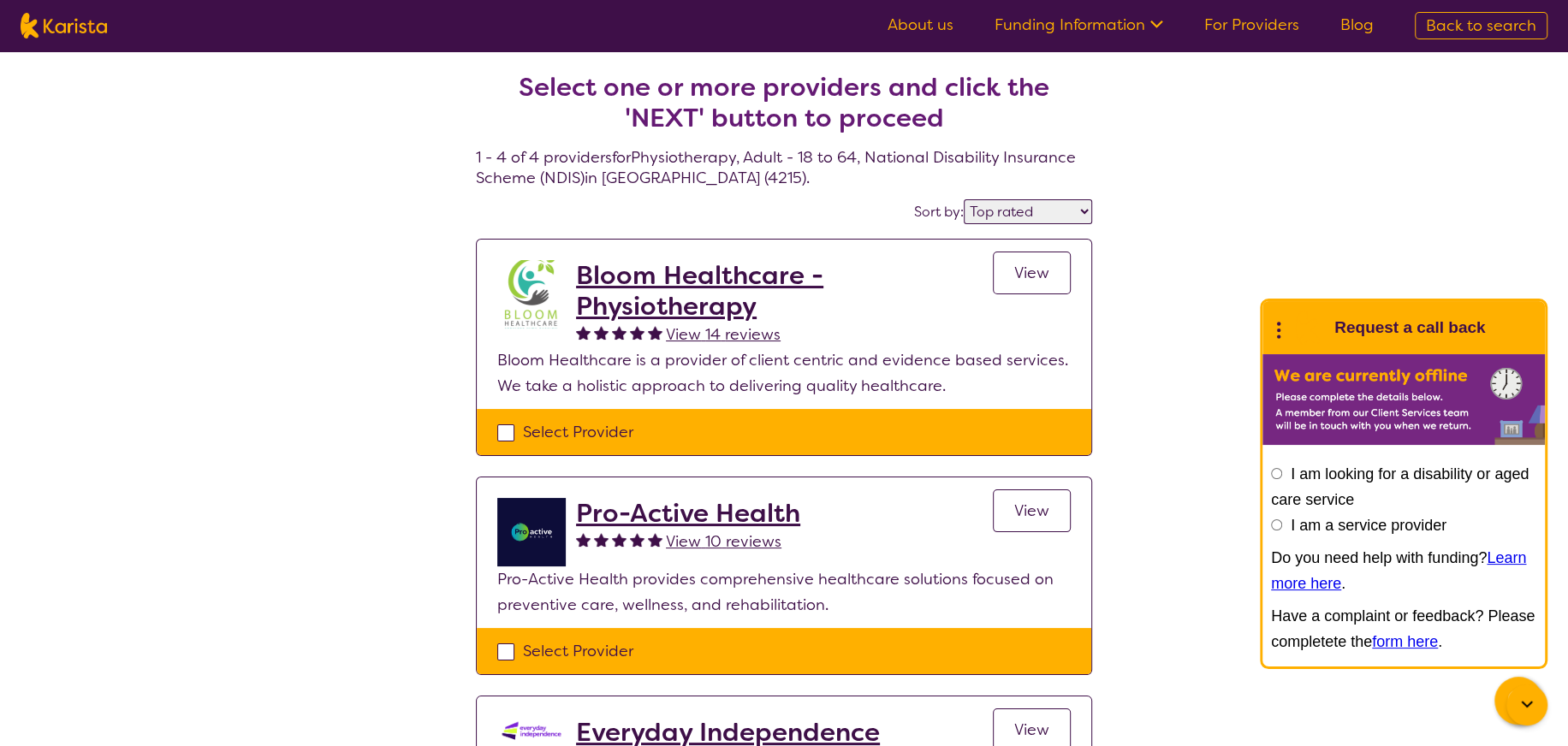
select select "NDIS"
